Goal: Task Accomplishment & Management: Complete application form

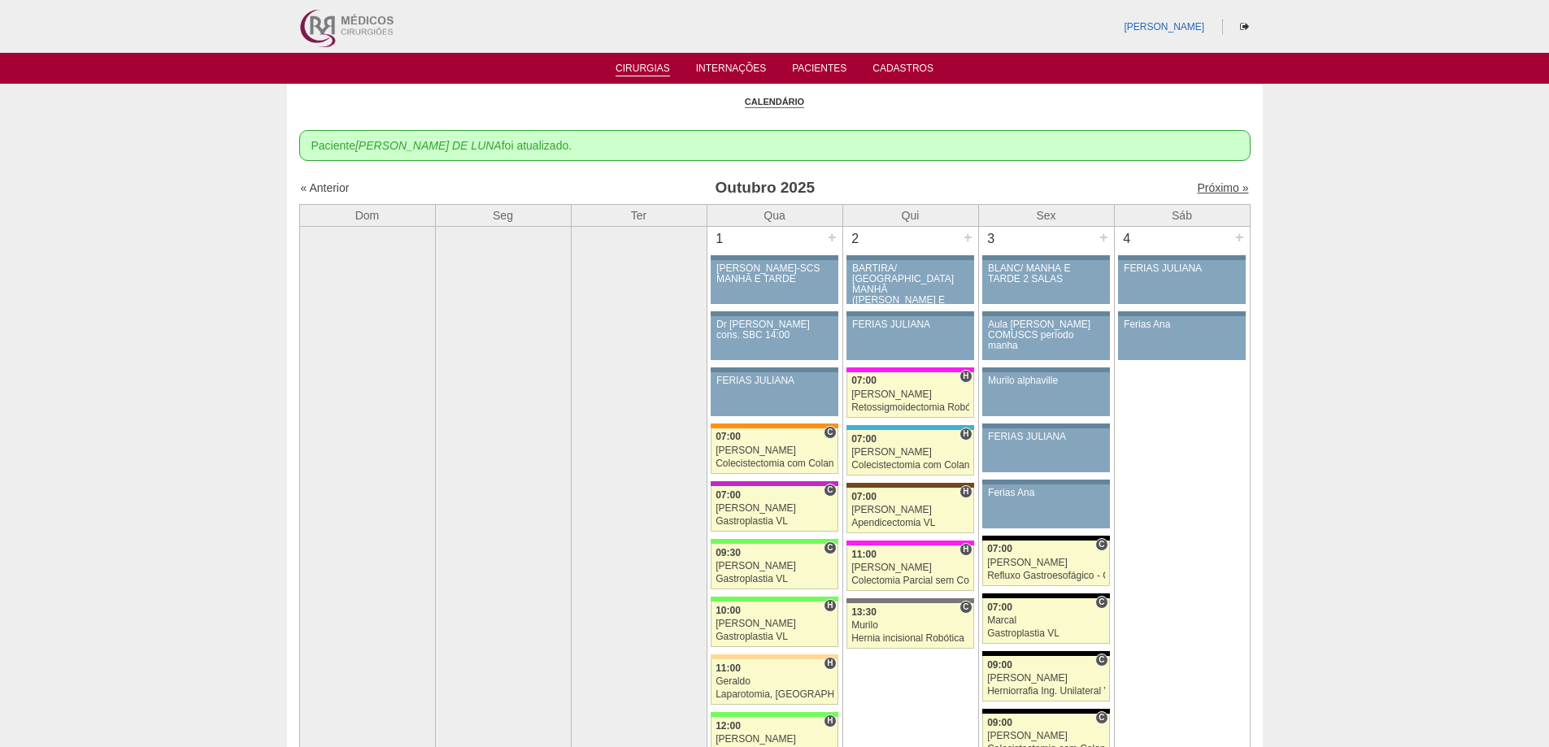
click at [1207, 182] on link "Próximo »" at bounding box center [1222, 187] width 51 height 13
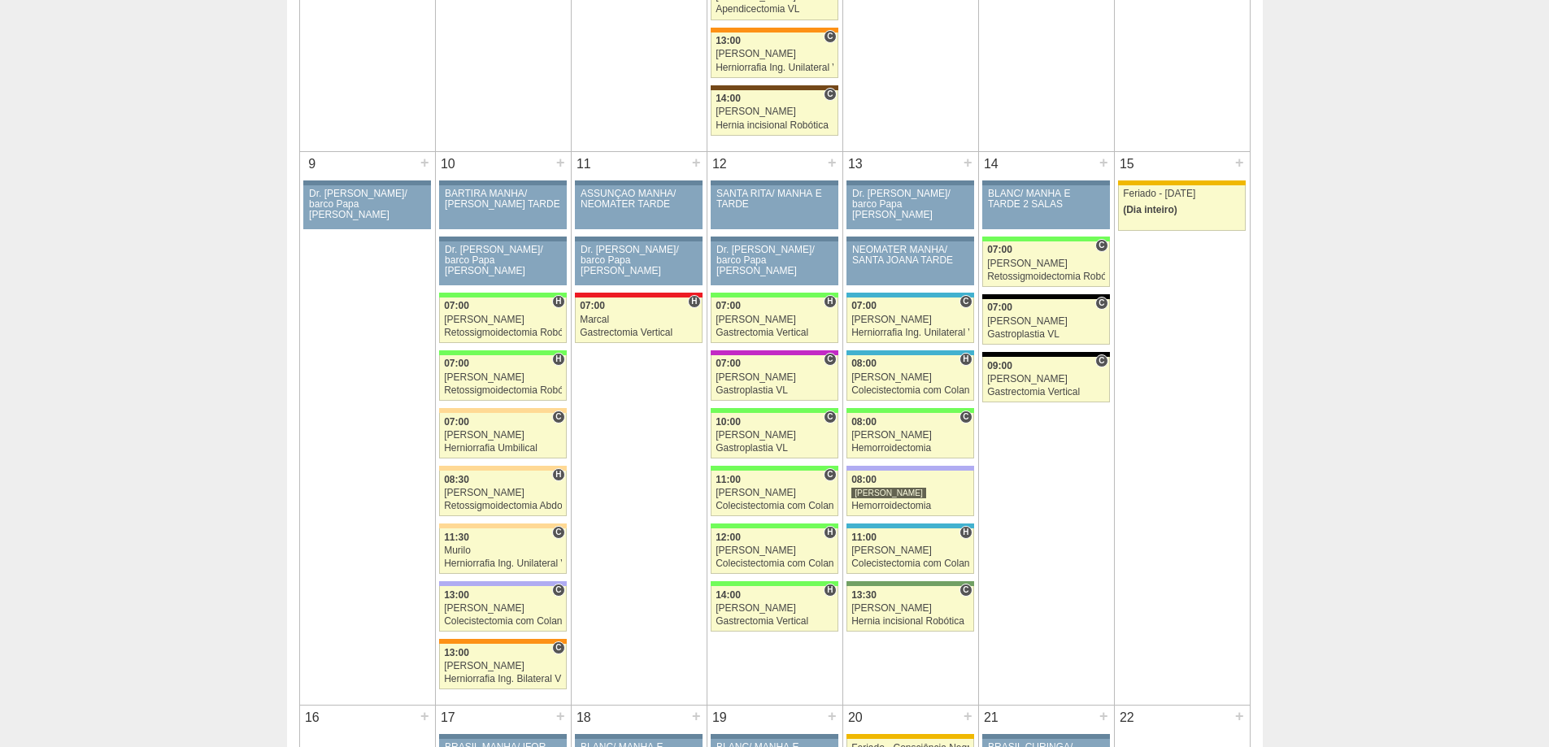
scroll to position [813, 0]
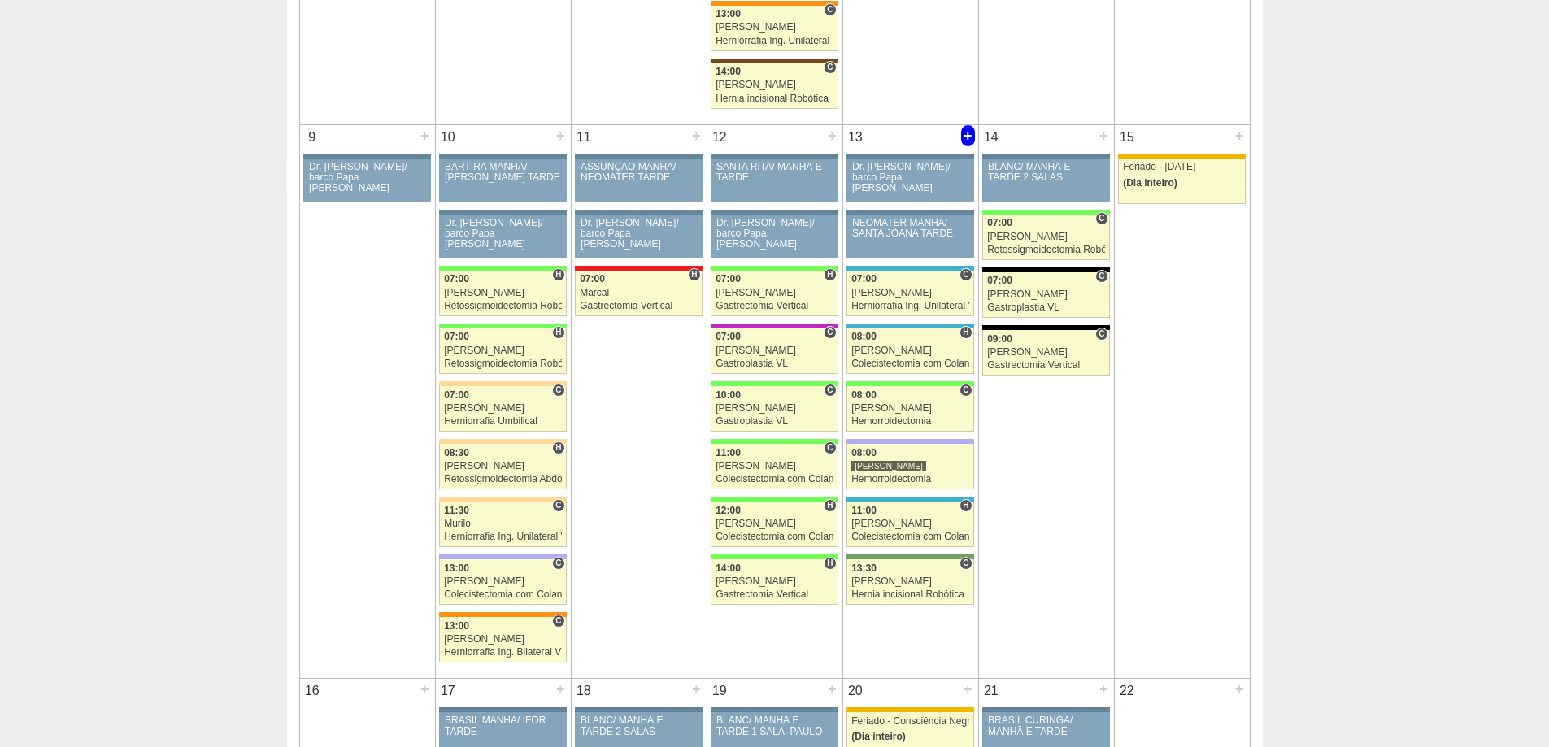
click at [968, 137] on div "+" at bounding box center [968, 135] width 14 height 21
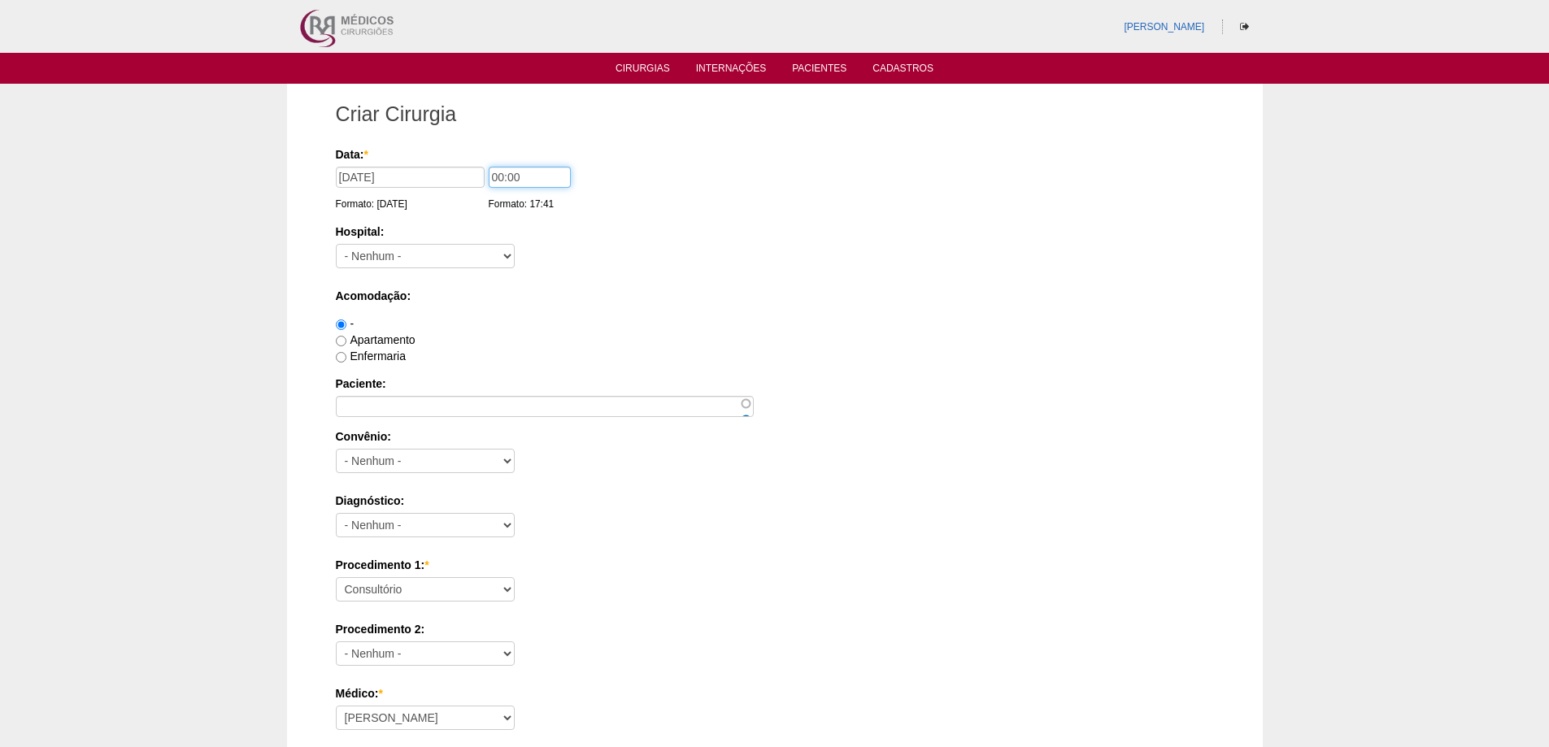
click at [498, 177] on input "00:00" at bounding box center [530, 177] width 82 height 21
type input "10:00"
click at [466, 252] on select "- Nenhum - 9 de Julho Albert Einstein Alvorada América Assunção Bartira Benefic…" at bounding box center [425, 256] width 179 height 24
select select "5"
click at [336, 244] on select "- Nenhum - 9 de Julho Albert Einstein Alvorada América Assunção Bartira Benefic…" at bounding box center [425, 256] width 179 height 24
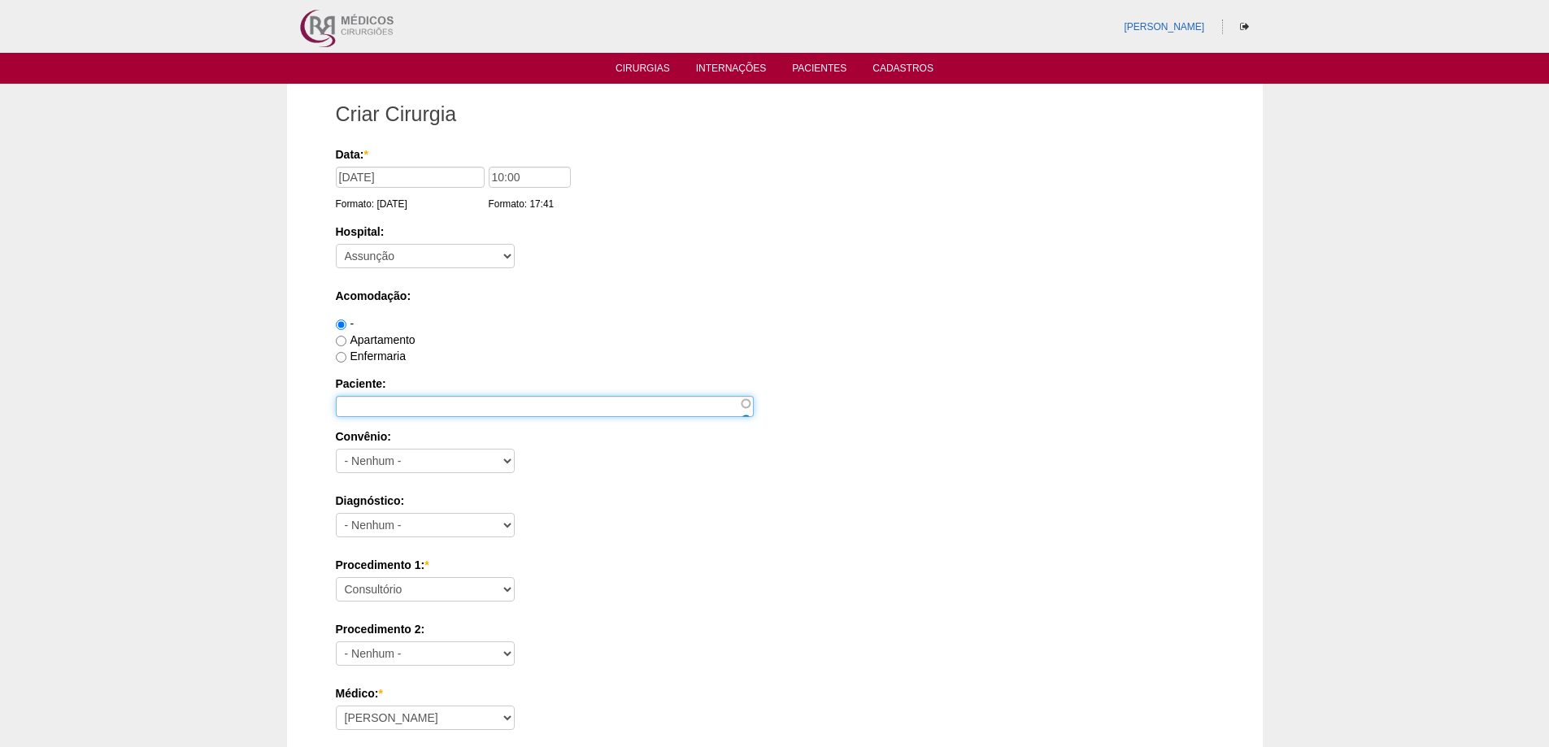
click at [406, 407] on input "Paciente:" at bounding box center [545, 406] width 418 height 21
paste input "CARLOS EDUARDO SOARES DA SILVA"
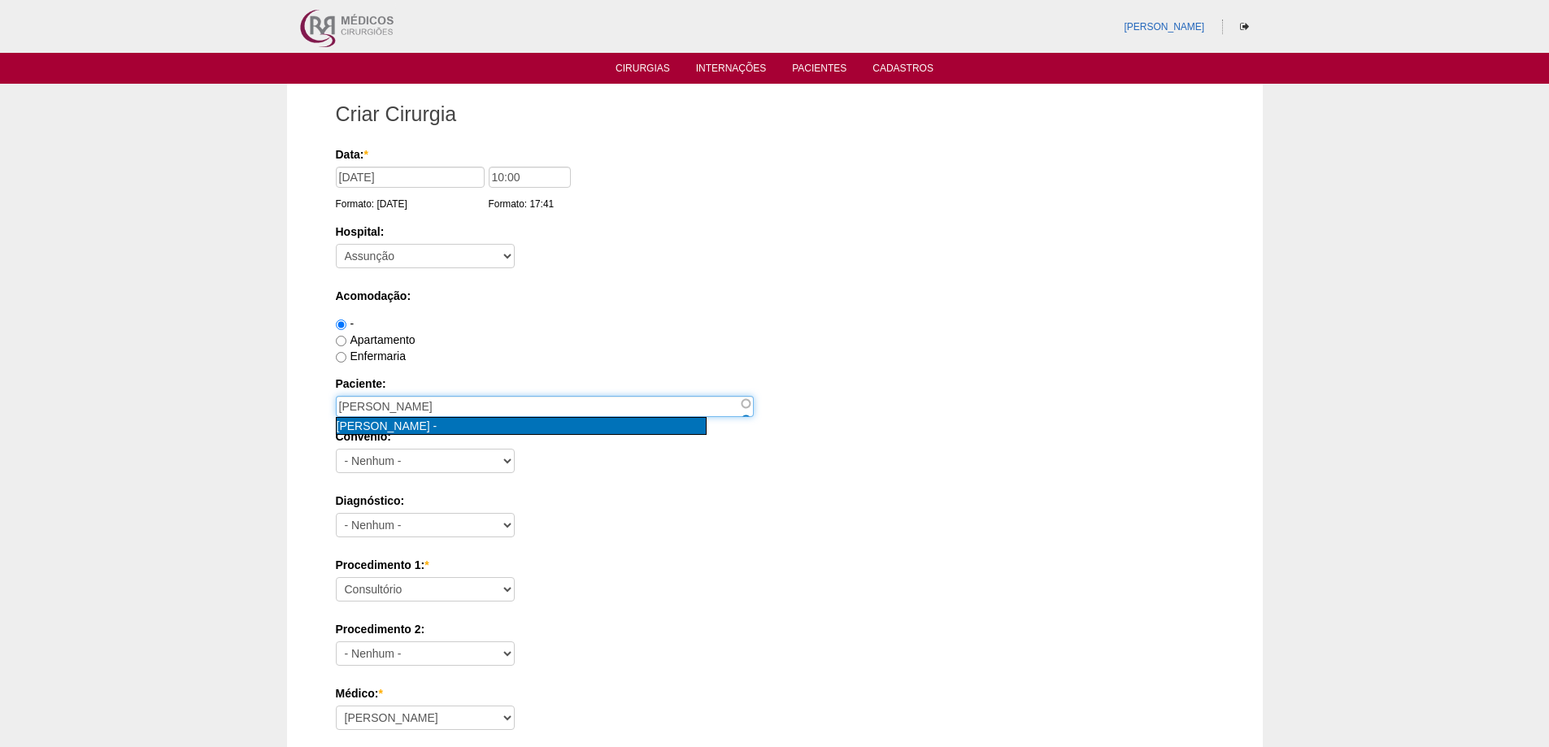
type input "Carlos Eduardo Soares da Silva [nid:85146]"
click at [430, 423] on span "[PERSON_NAME]" at bounding box center [383, 426] width 93 height 13
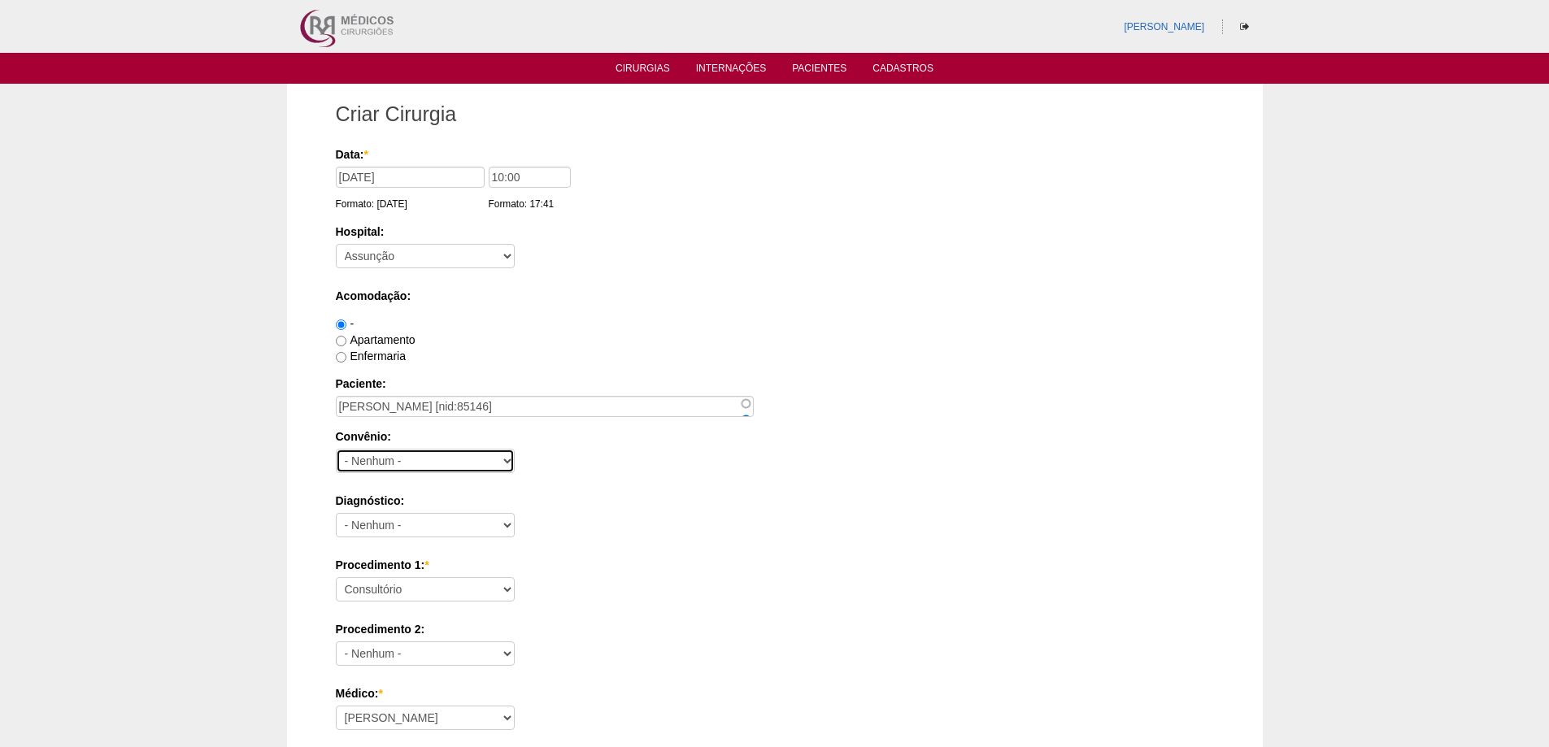
click at [390, 466] on select "- Nenhum - Abet Afresp Allianz Amil Blue Life Caasp Cabesp Caixa de Pensões Car…" at bounding box center [425, 461] width 179 height 24
select select "26"
click at [336, 449] on select "- Nenhum - Abet Afresp Allianz Amil Blue Life Caasp Cabesp Caixa de Pensões Car…" at bounding box center [425, 461] width 179 height 24
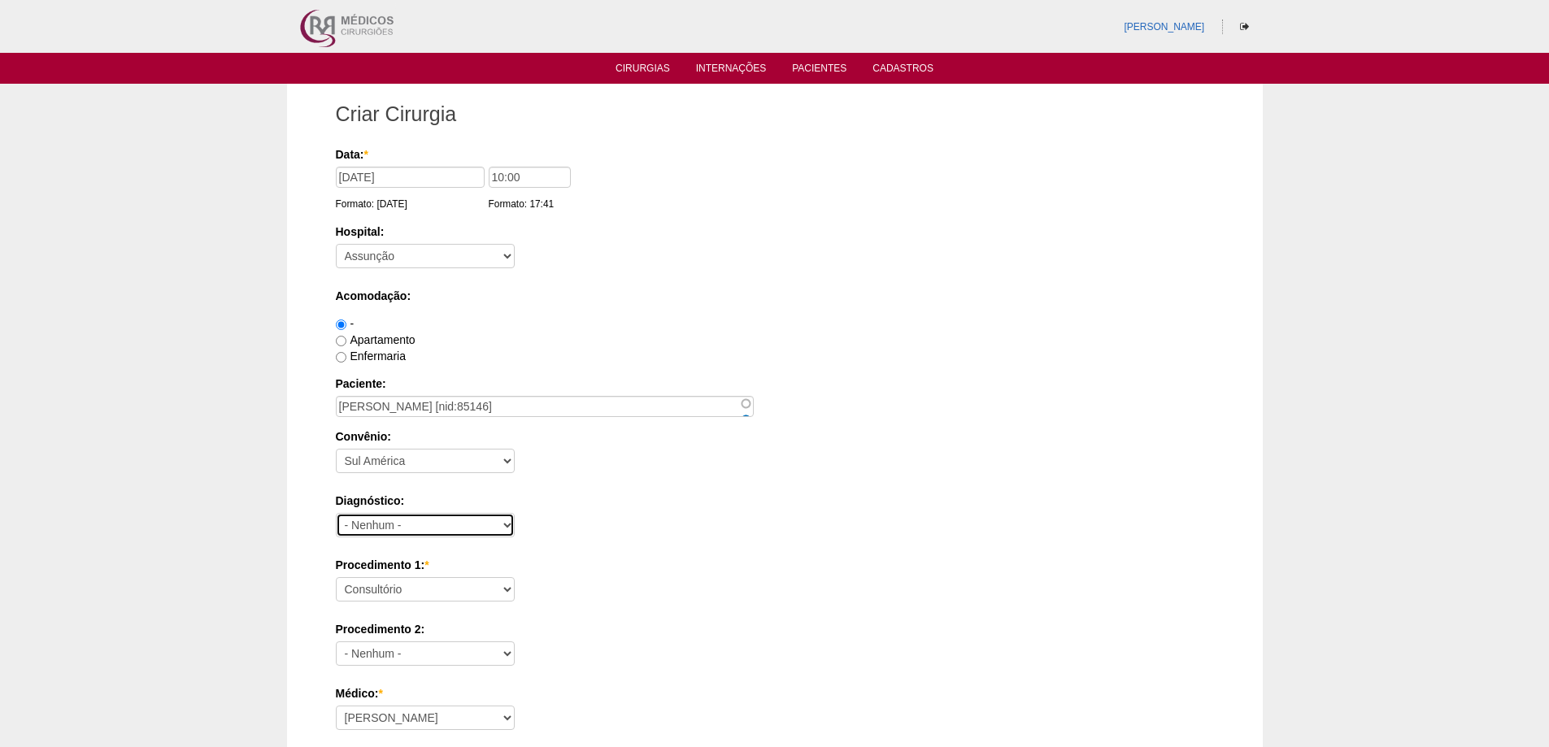
click at [440, 529] on select "- Nenhum - Abdome Agudo Abscesso Hepático Abscesso Perianal Abscesso Peritoneal…" at bounding box center [425, 525] width 179 height 24
select select "9956"
click at [336, 513] on select "- Nenhum - Abdome Agudo Abscesso Hepático Abscesso Perianal Abscesso Peritoneal…" at bounding box center [425, 525] width 179 height 24
click at [793, 398] on div "Paciente: Carlos Eduardo Soares da Silva [nid:85146]" at bounding box center [775, 396] width 878 height 41
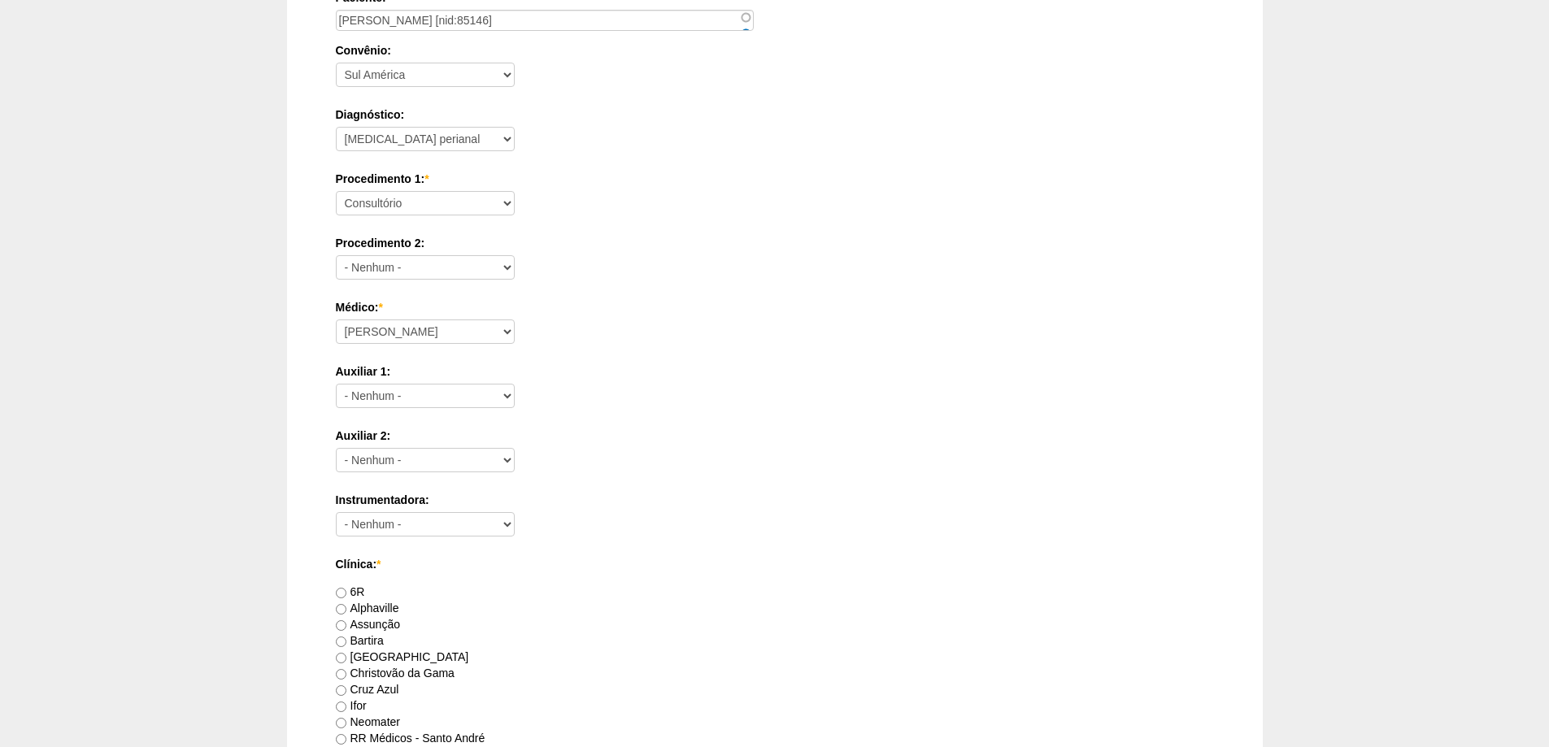
scroll to position [407, 0]
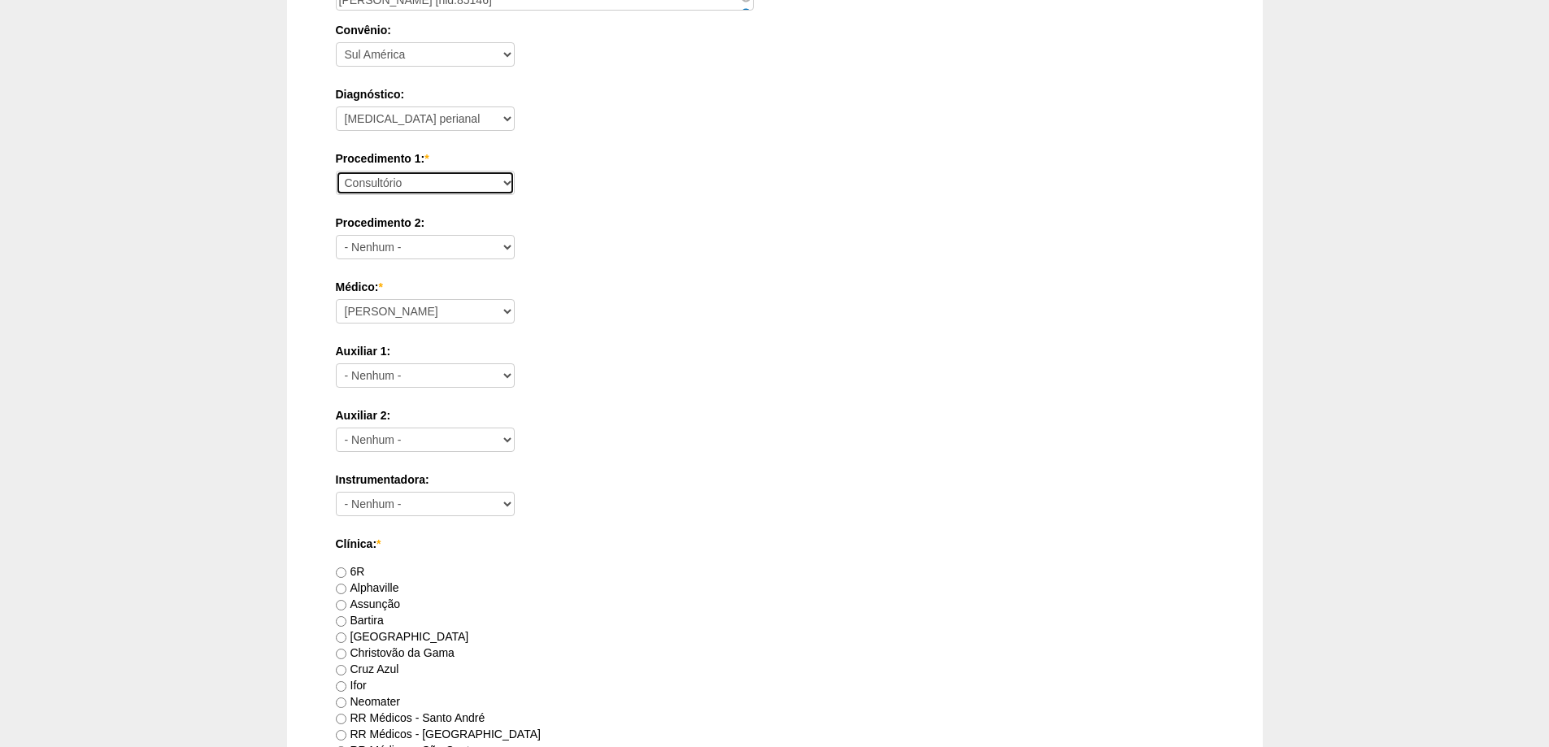
click at [372, 185] on select "Consultório Abscesso Hepático - Drenagem Abscesso perianal Amputação Abdômino P…" at bounding box center [425, 183] width 179 height 24
select select "9965"
click at [336, 171] on select "Consultório Abscesso Hepático - Drenagem Abscesso perianal Amputação Abdômino P…" at bounding box center [425, 183] width 179 height 24
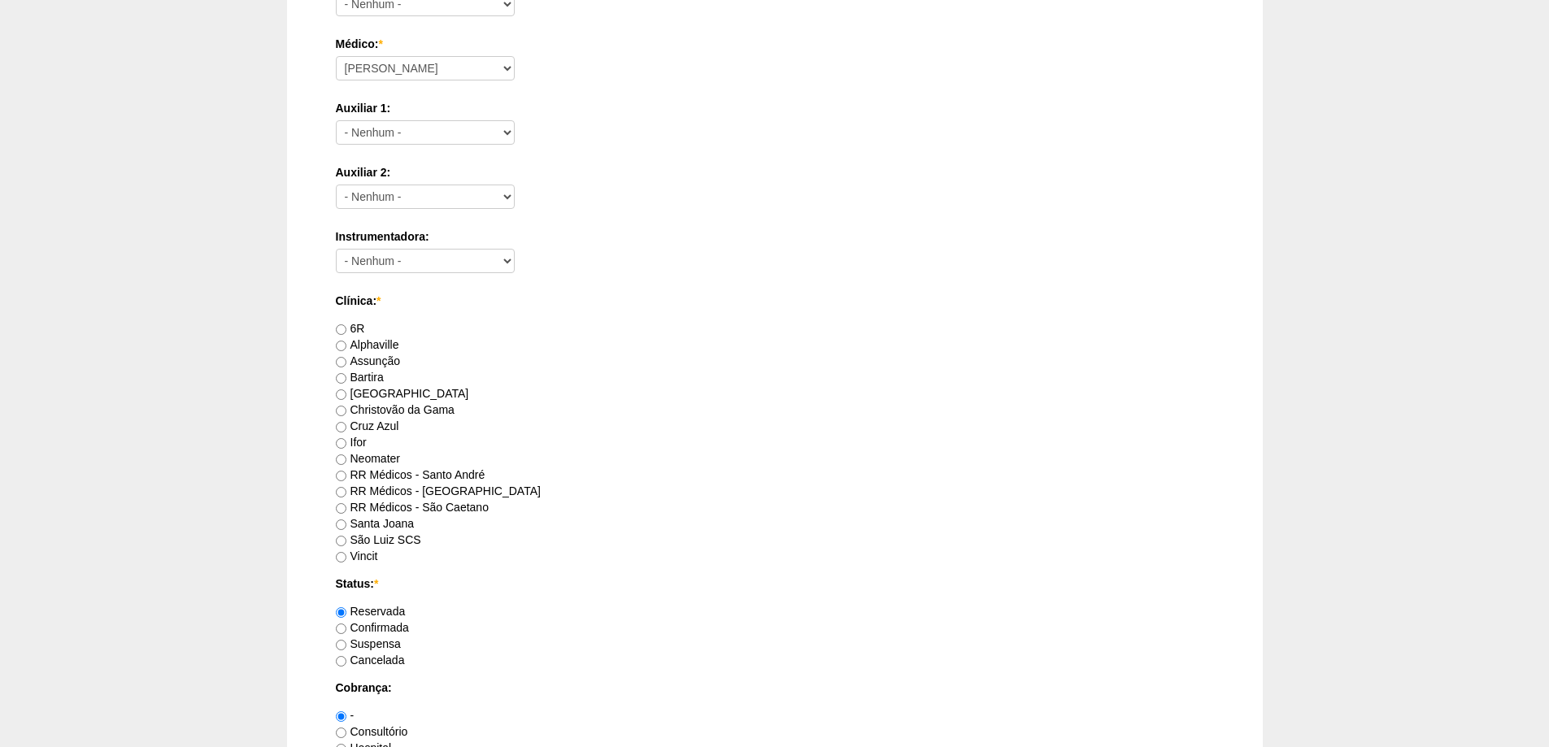
scroll to position [650, 0]
click at [444, 484] on label "RR Médicos - São Bernardo do Campo" at bounding box center [438, 490] width 205 height 13
click at [346, 486] on input "RR Médicos - São Bernardo do Campo" at bounding box center [341, 491] width 11 height 11
radio input "true"
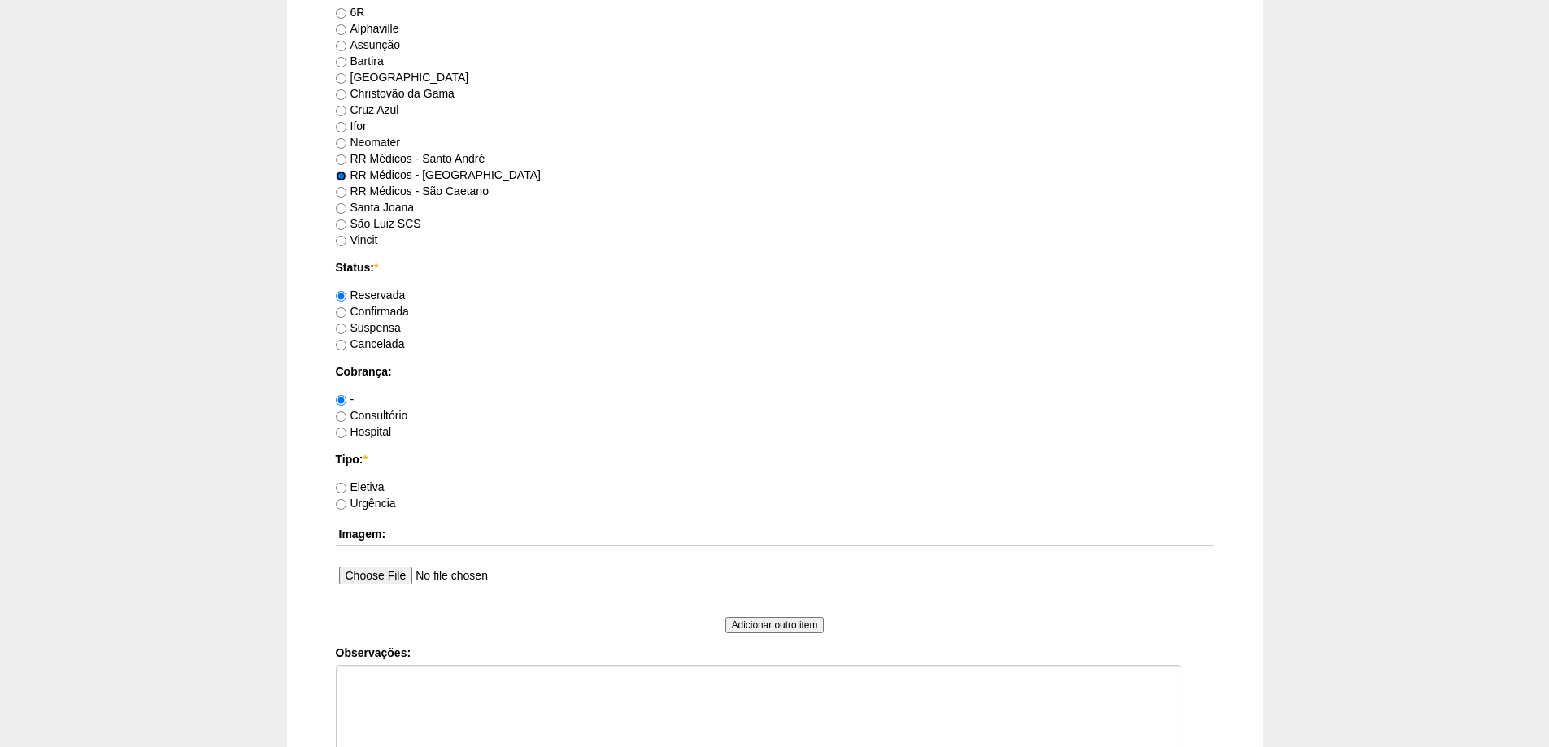
scroll to position [1057, 0]
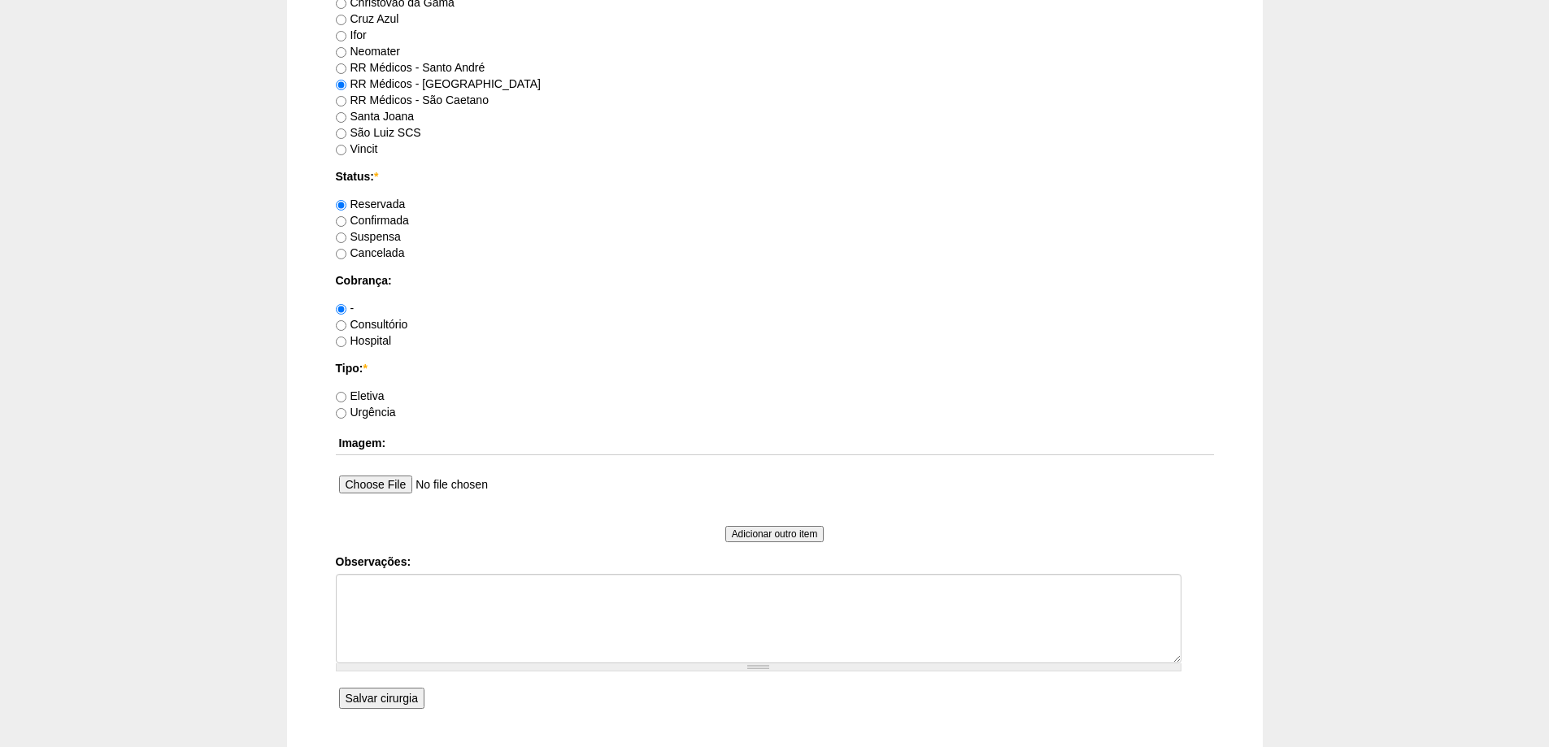
click at [380, 698] on input "Salvar cirurgia" at bounding box center [381, 698] width 85 height 21
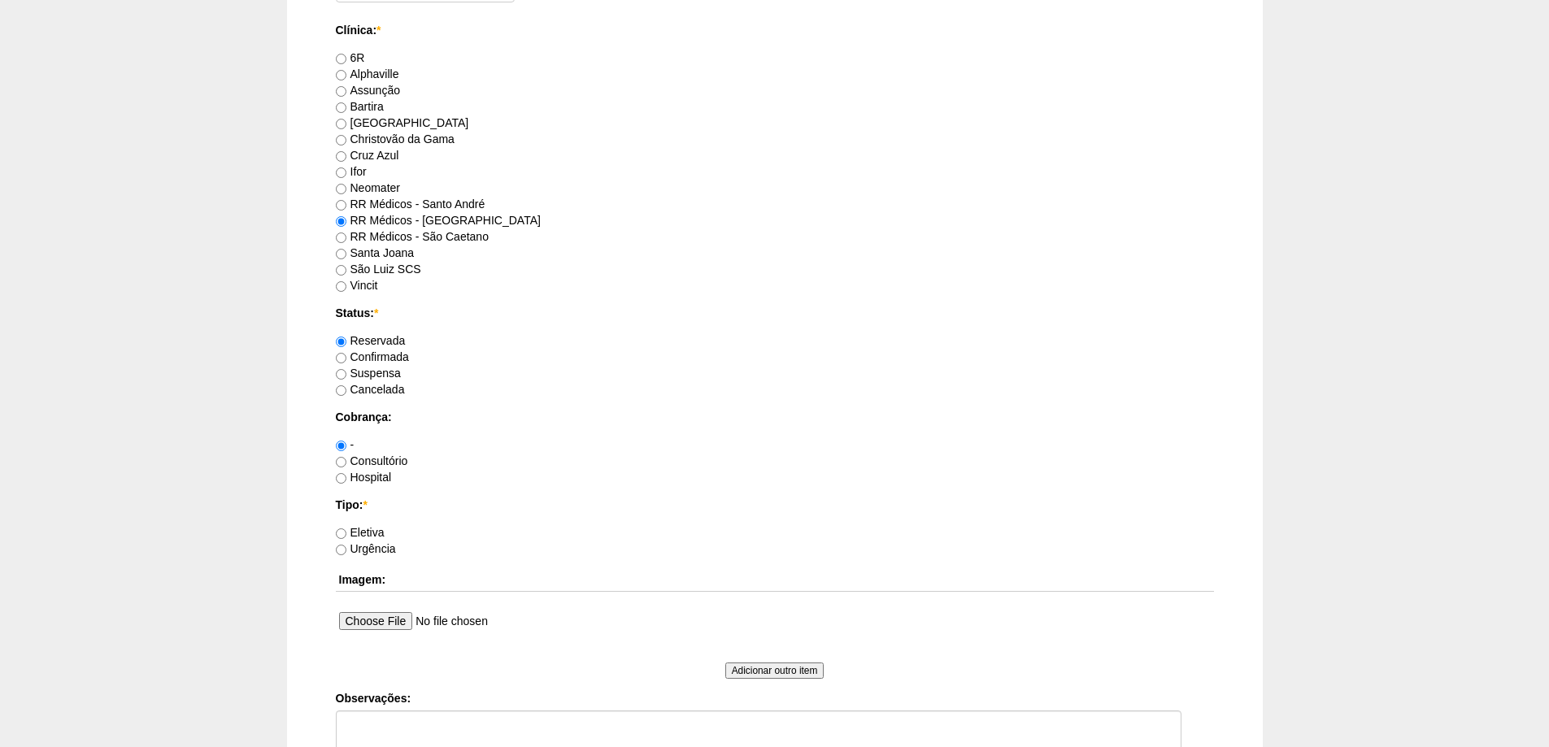
scroll to position [976, 0]
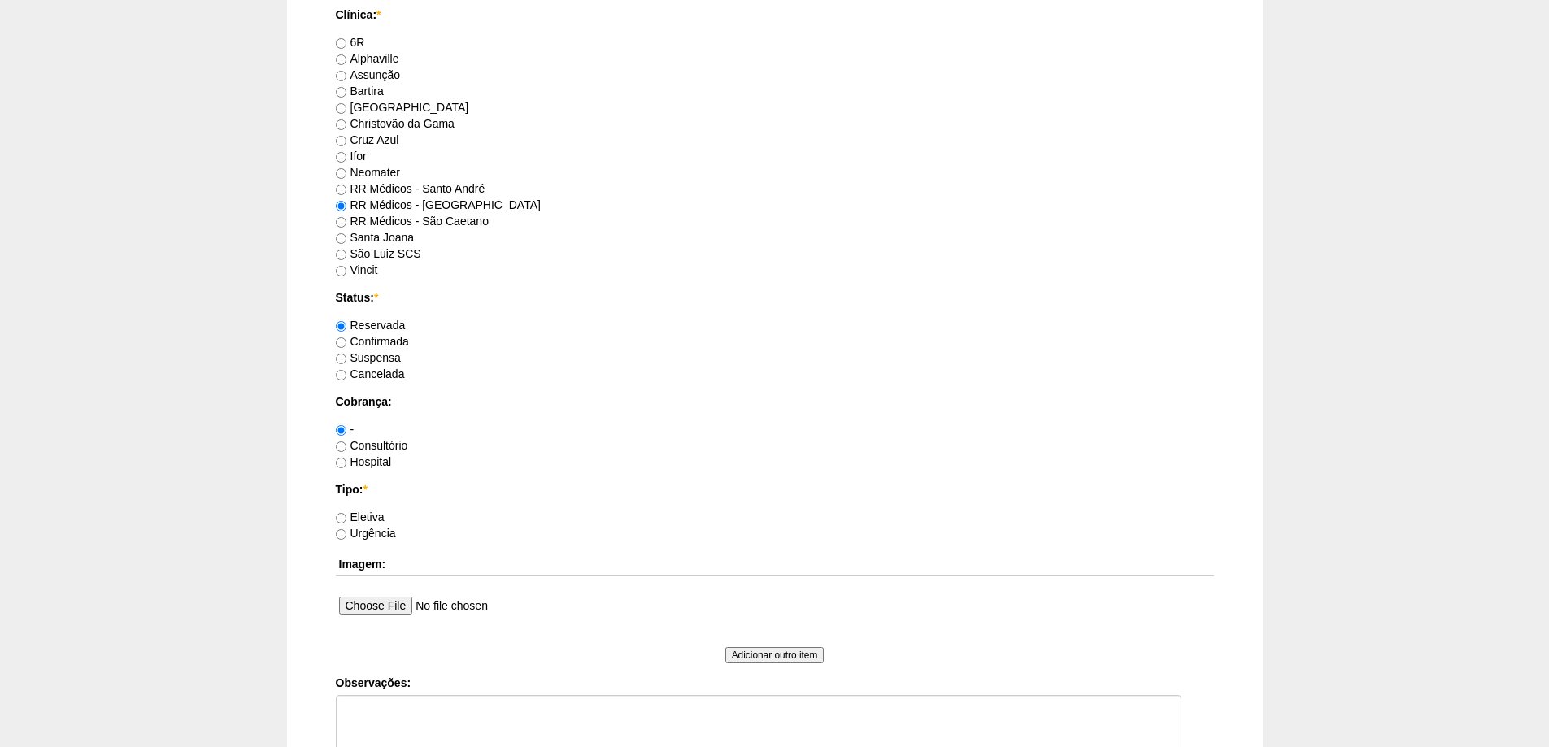
click at [363, 512] on label "Eletiva" at bounding box center [360, 517] width 49 height 13
click at [346, 513] on input "Eletiva" at bounding box center [341, 518] width 11 height 11
radio input "true"
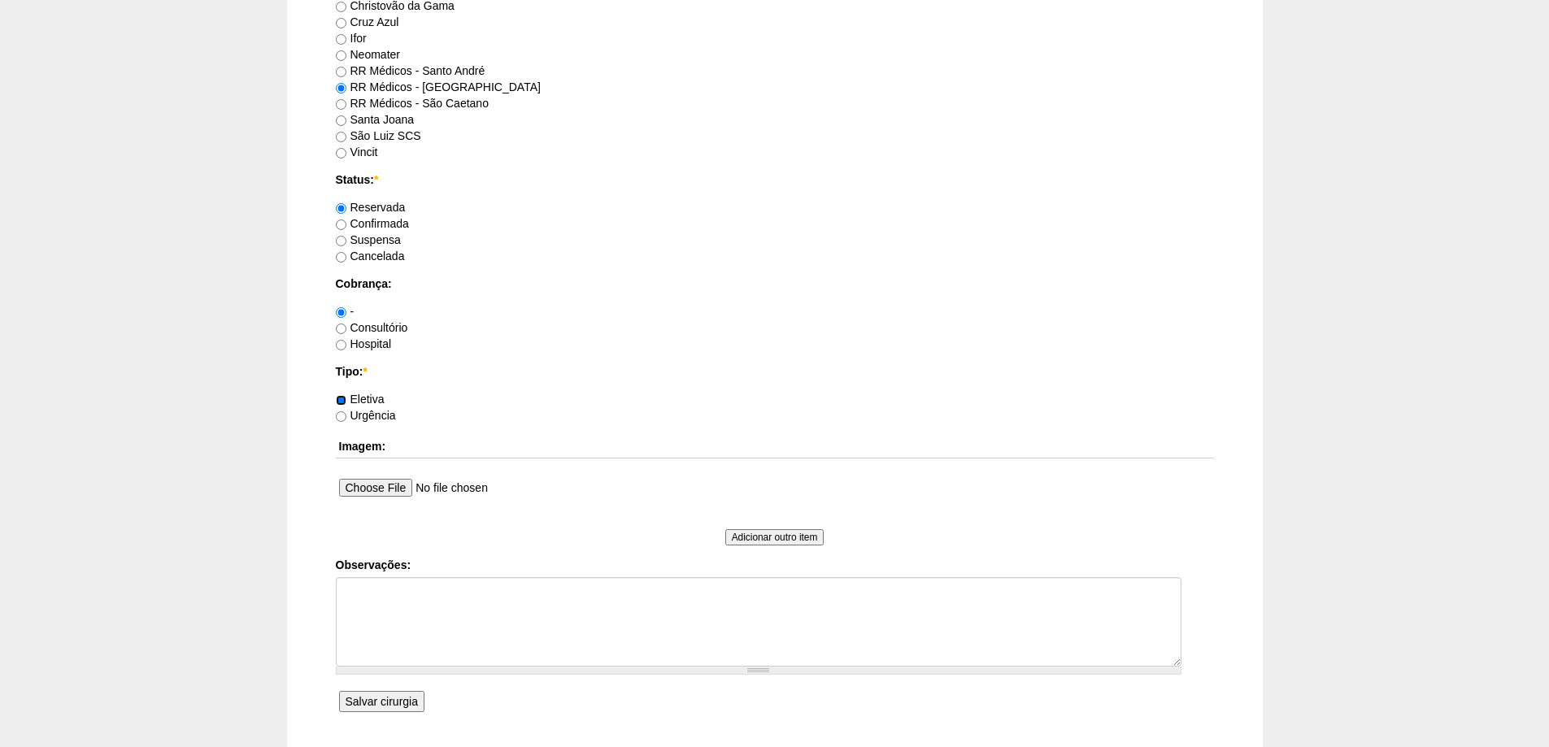
scroll to position [1219, 0]
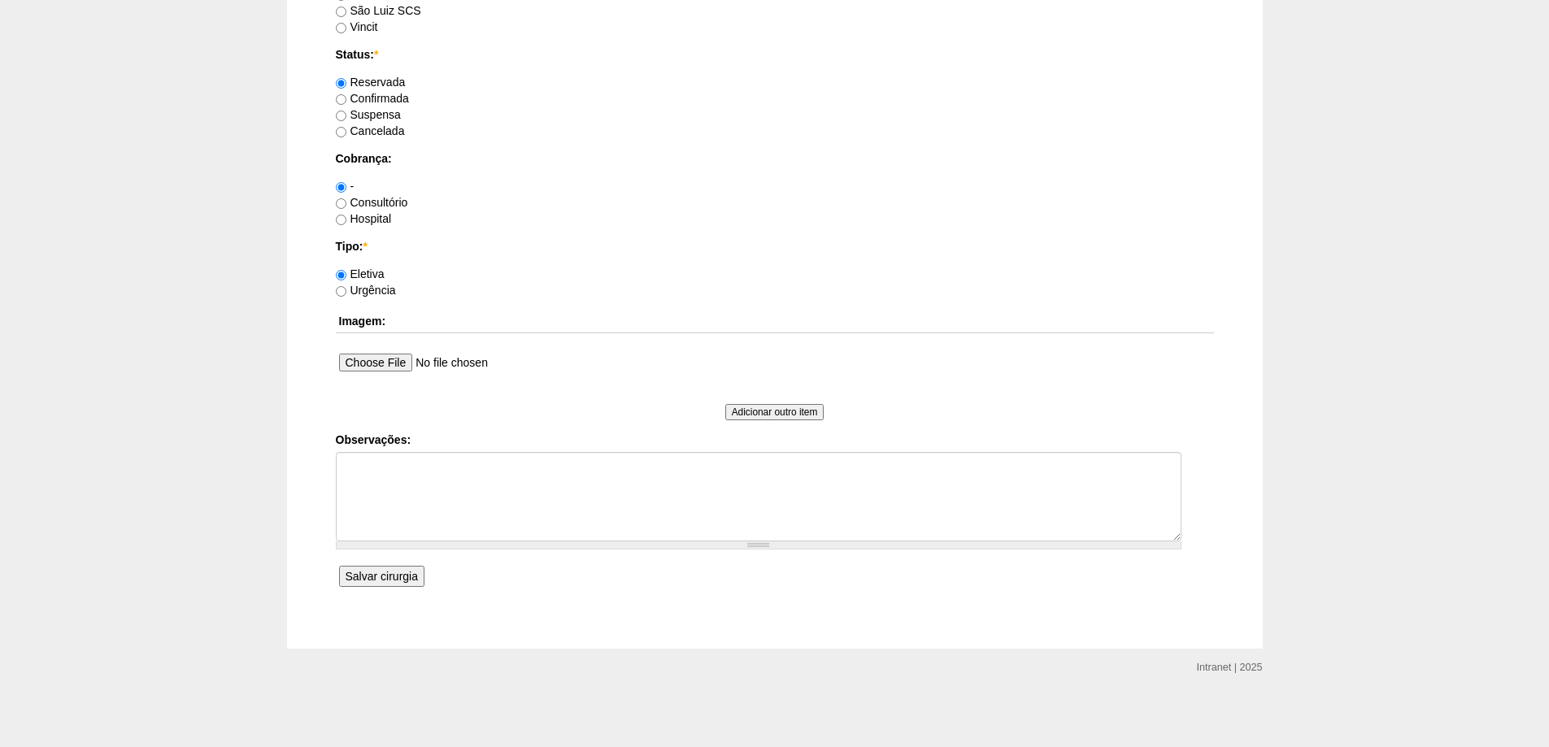
click at [375, 582] on input "Salvar cirurgia" at bounding box center [381, 576] width 85 height 21
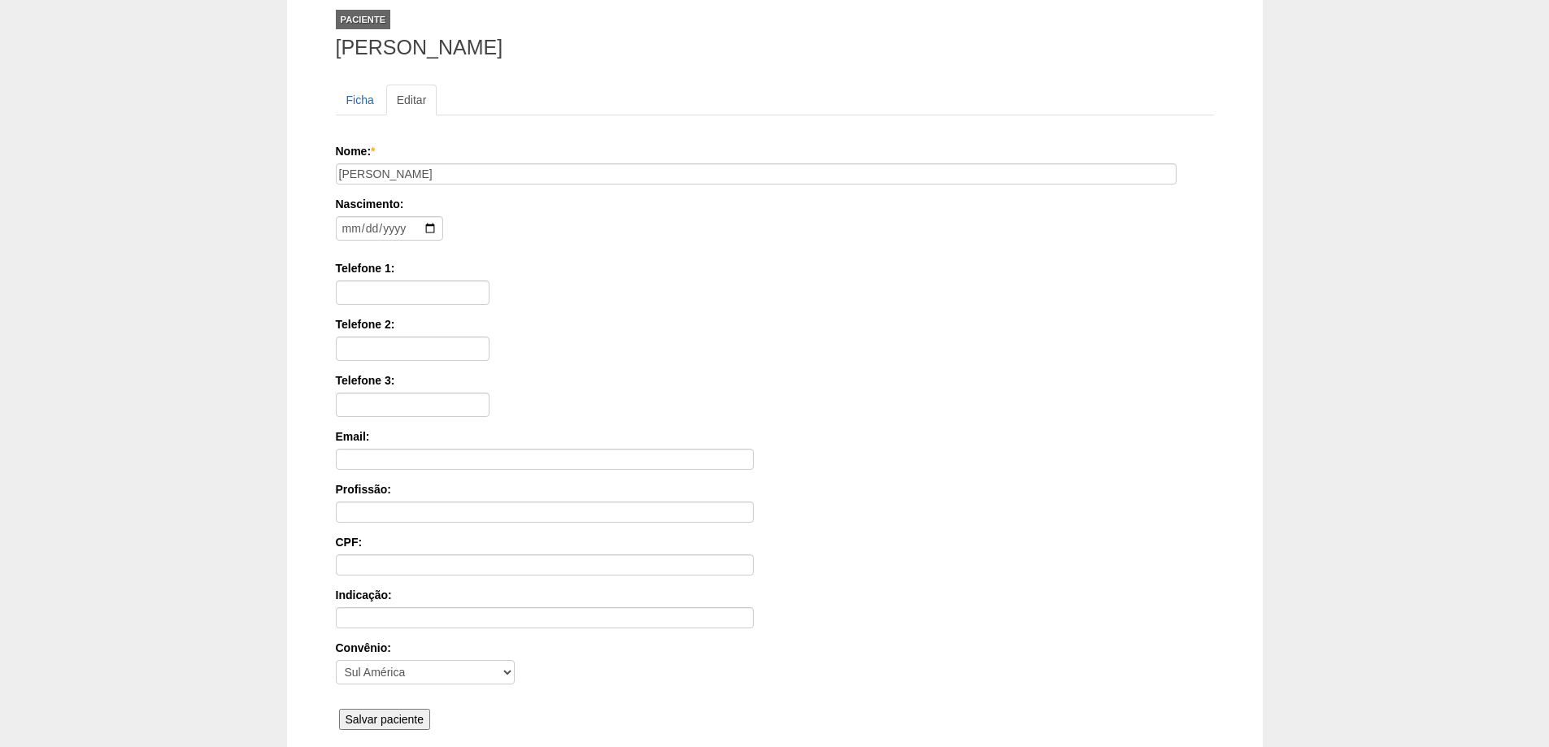
scroll to position [246, 0]
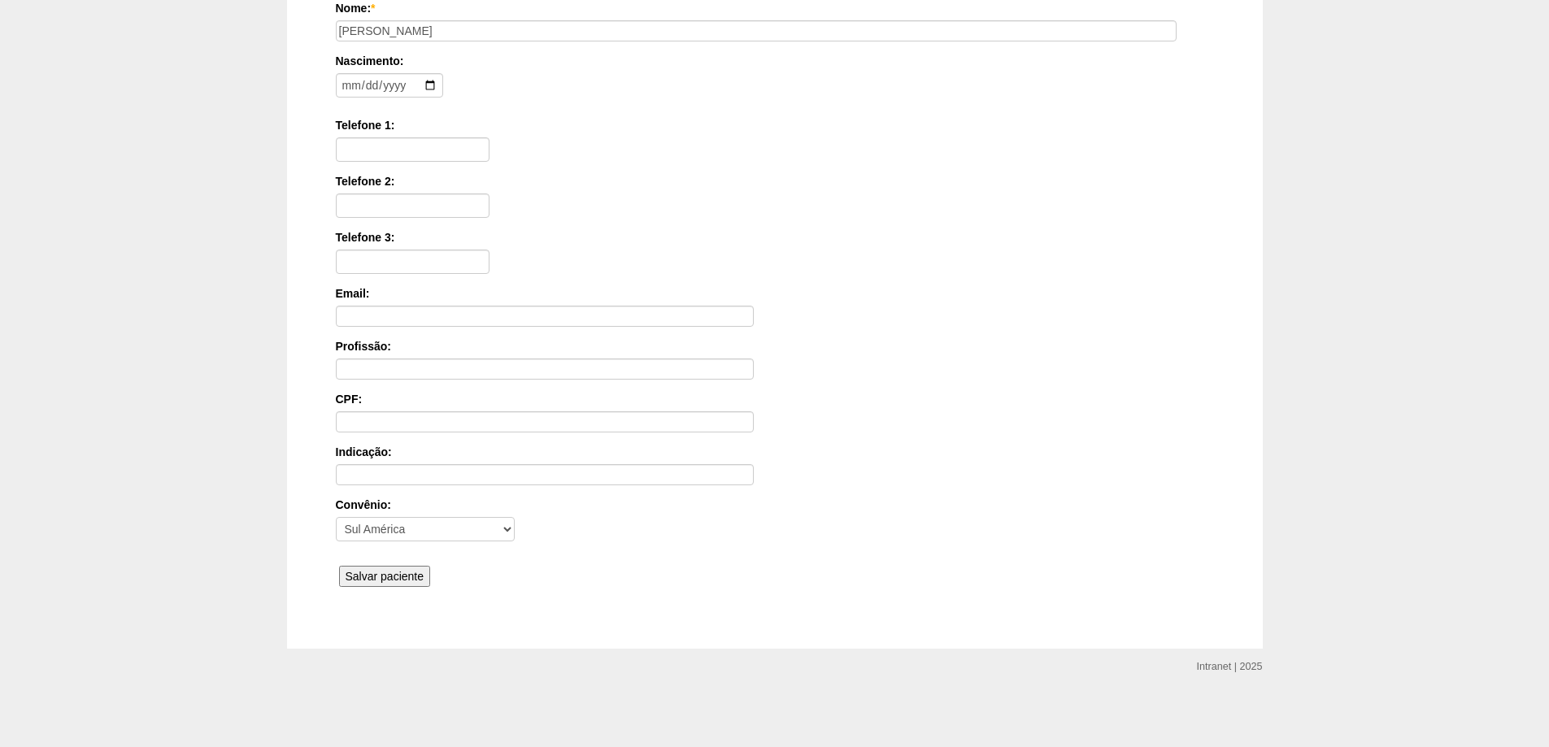
click at [365, 573] on input "Salvar paciente" at bounding box center [385, 576] width 92 height 21
